Goal: Information Seeking & Learning: Learn about a topic

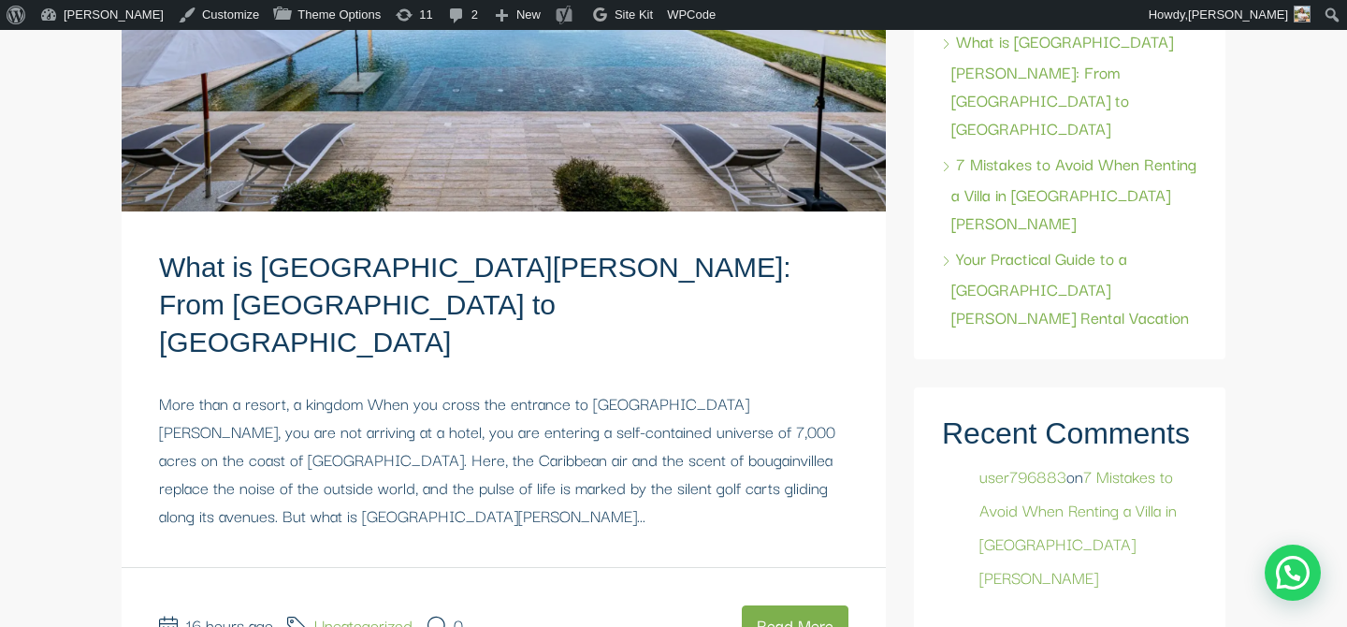
scroll to position [506, 0]
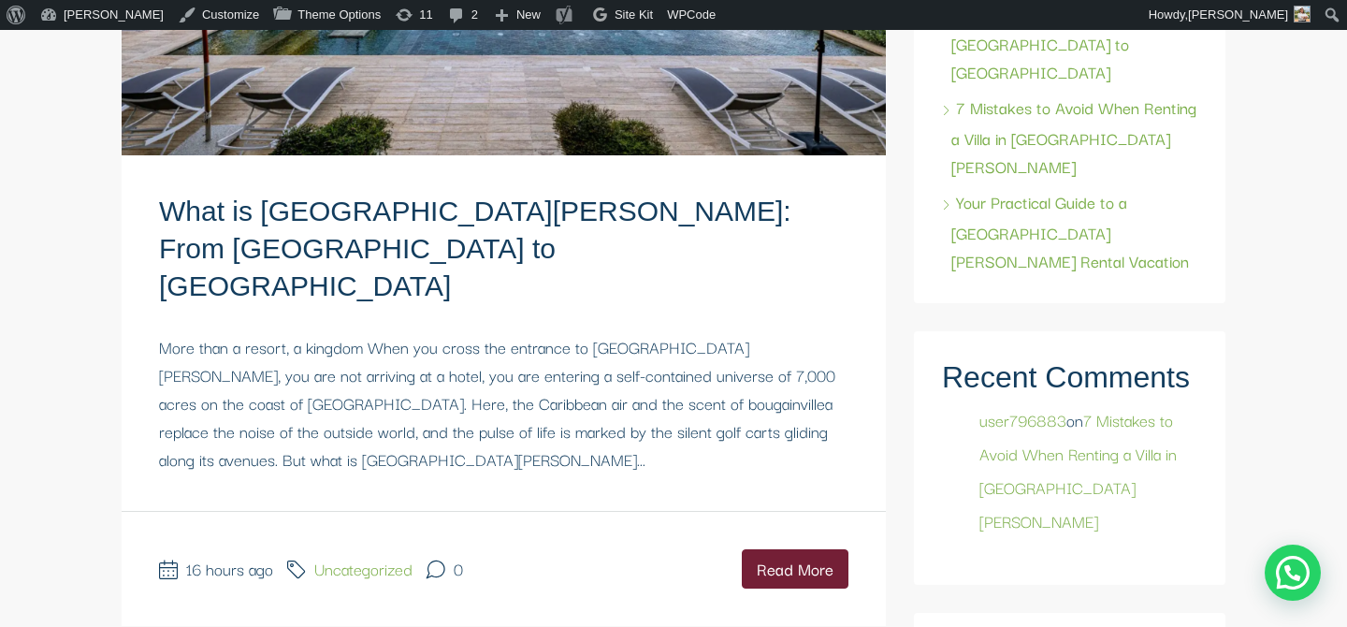
click at [788, 549] on link "Read More" at bounding box center [795, 568] width 107 height 39
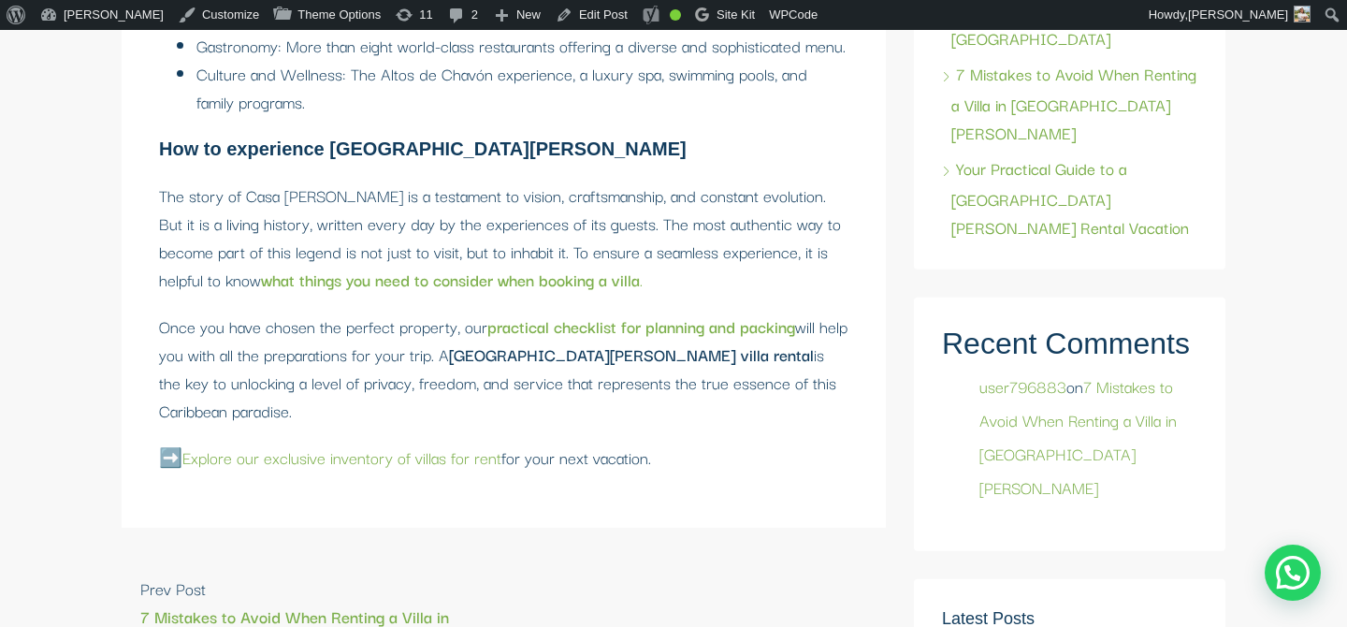
scroll to position [3479, 0]
click at [568, 19] on link "Edit Post" at bounding box center [591, 15] width 87 height 30
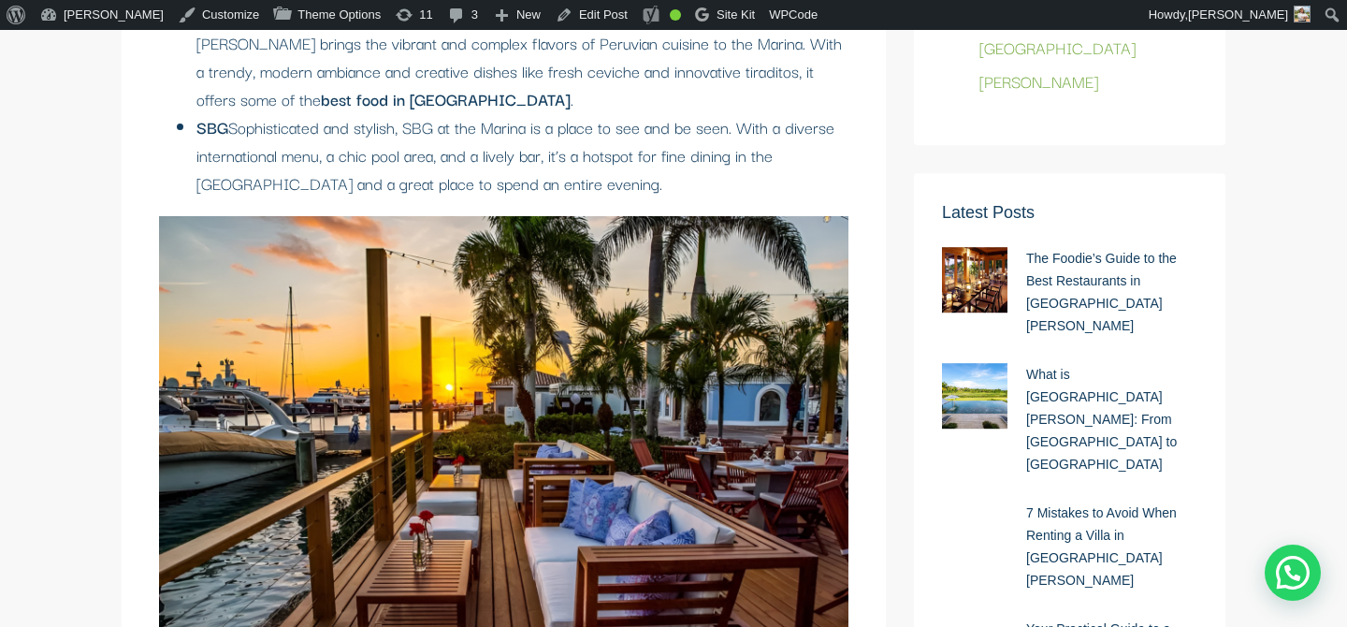
scroll to position [2348, 0]
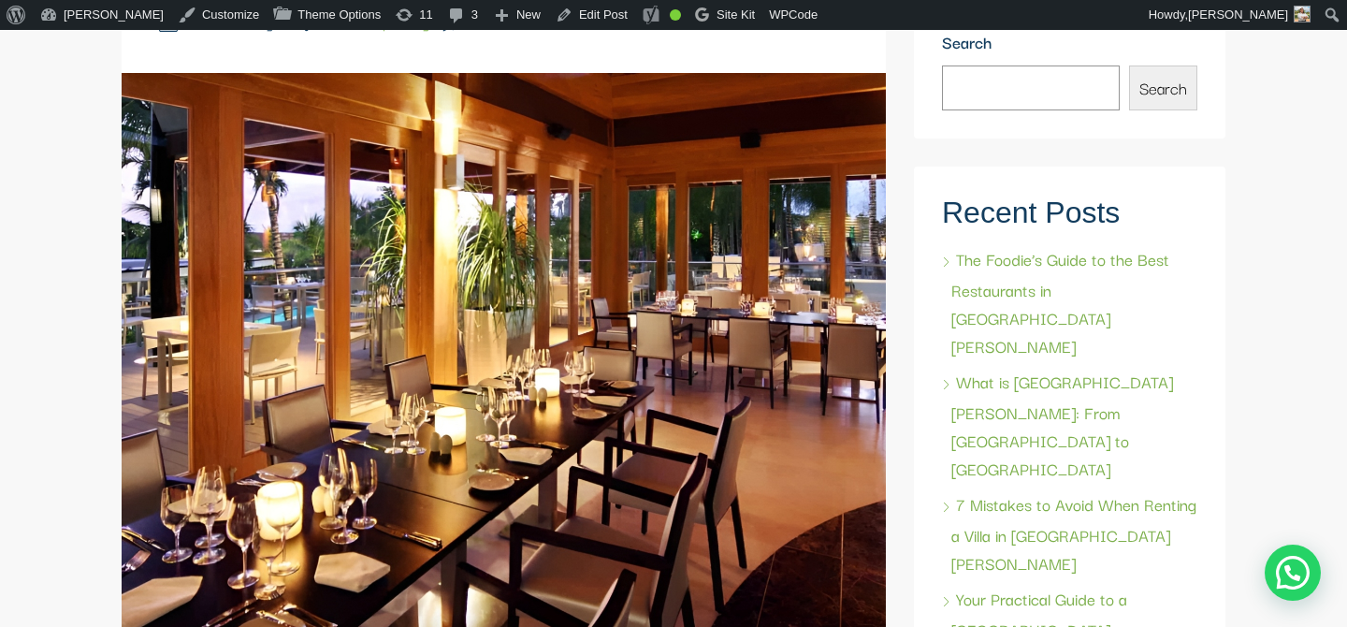
scroll to position [288, 0]
